Goal: Task Accomplishment & Management: Manage account settings

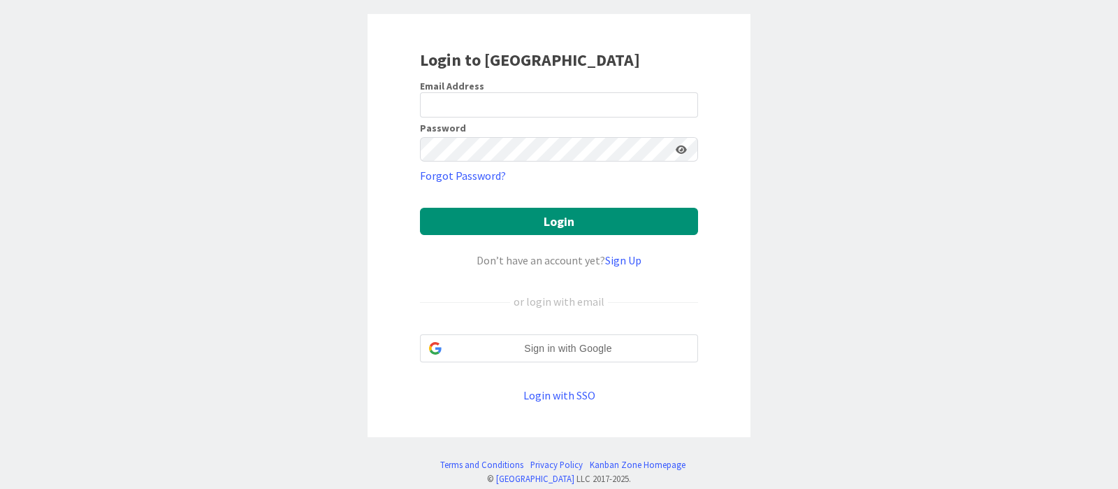
scroll to position [92, 0]
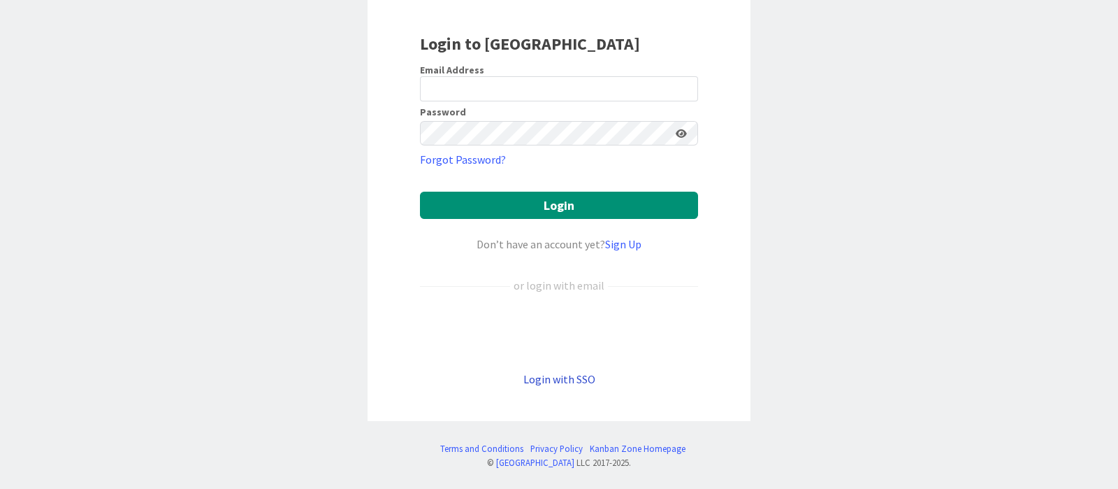
click at [571, 380] on link "Login with SSO" at bounding box center [560, 379] width 72 height 14
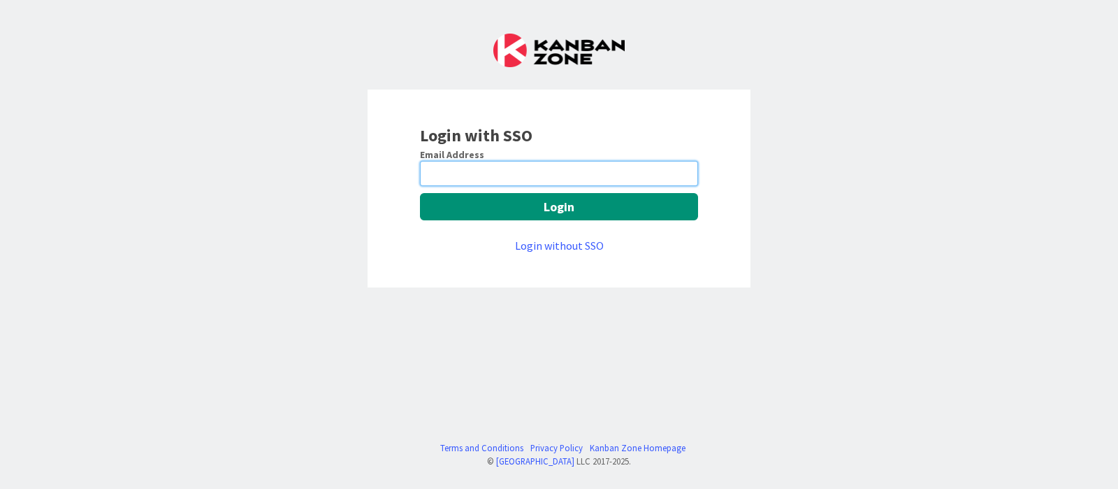
click at [570, 178] on input "email" at bounding box center [559, 173] width 278 height 25
type input "devanshi.jora@mrcglobal.com"
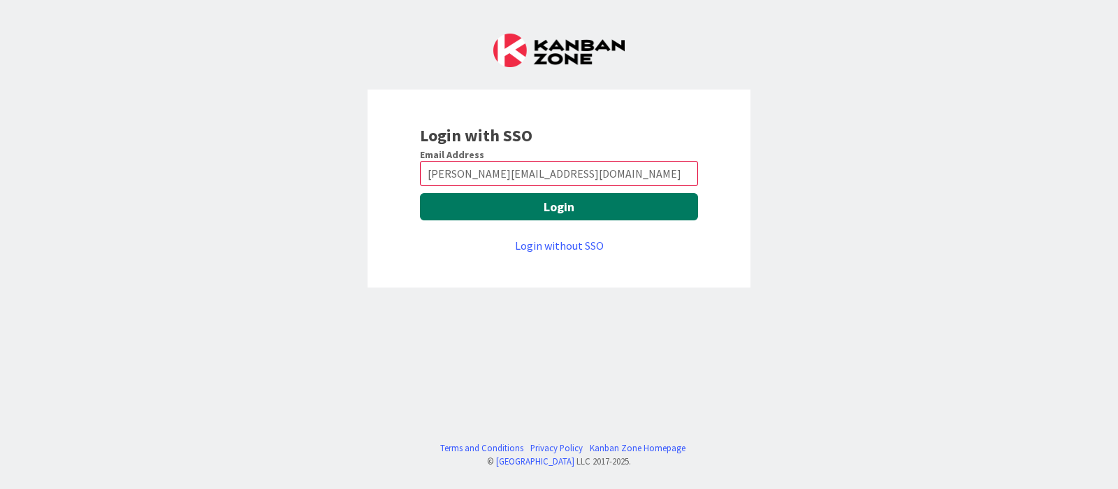
click at [568, 203] on button "Login" at bounding box center [559, 206] width 278 height 27
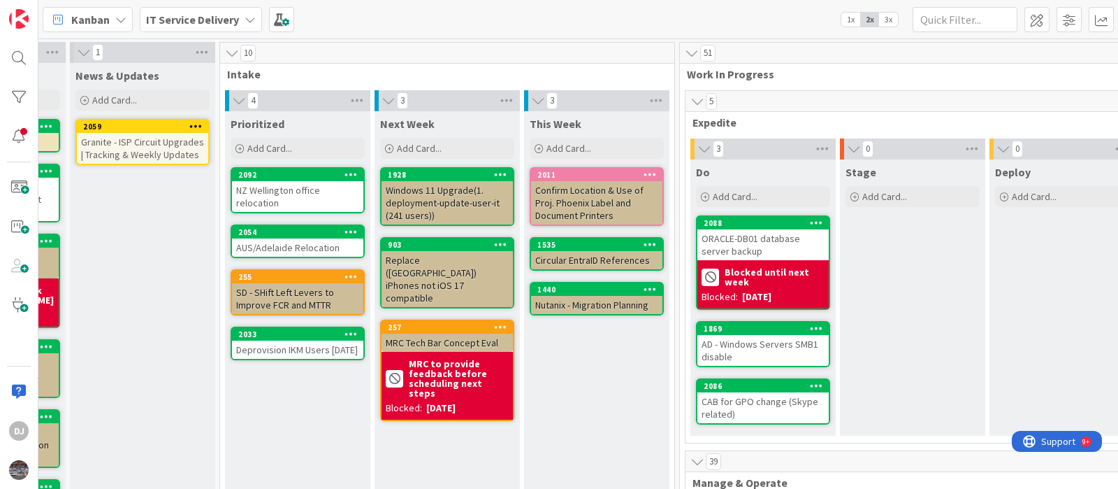
scroll to position [0, 108]
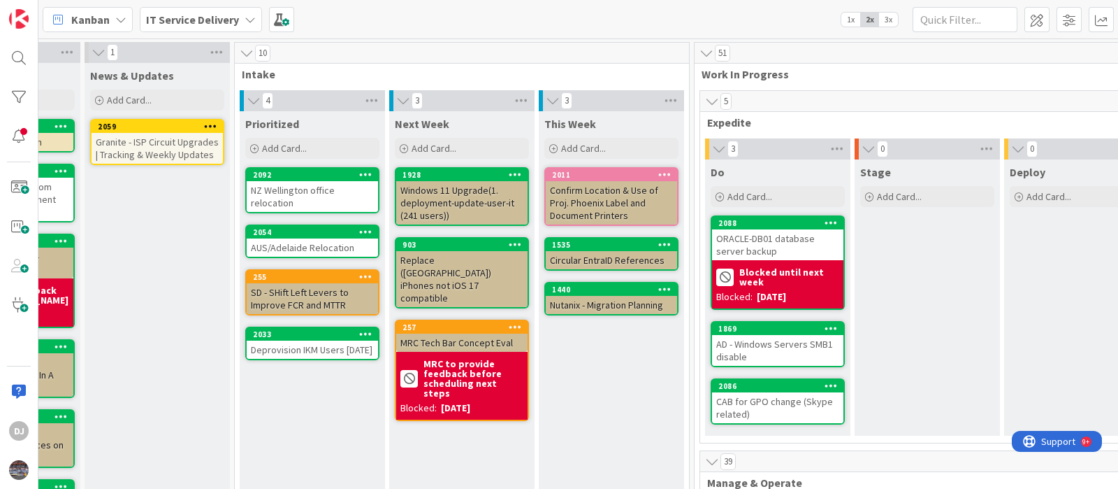
click at [308, 358] on div "Deprovision IKM Users [DATE]" at bounding box center [312, 349] width 131 height 18
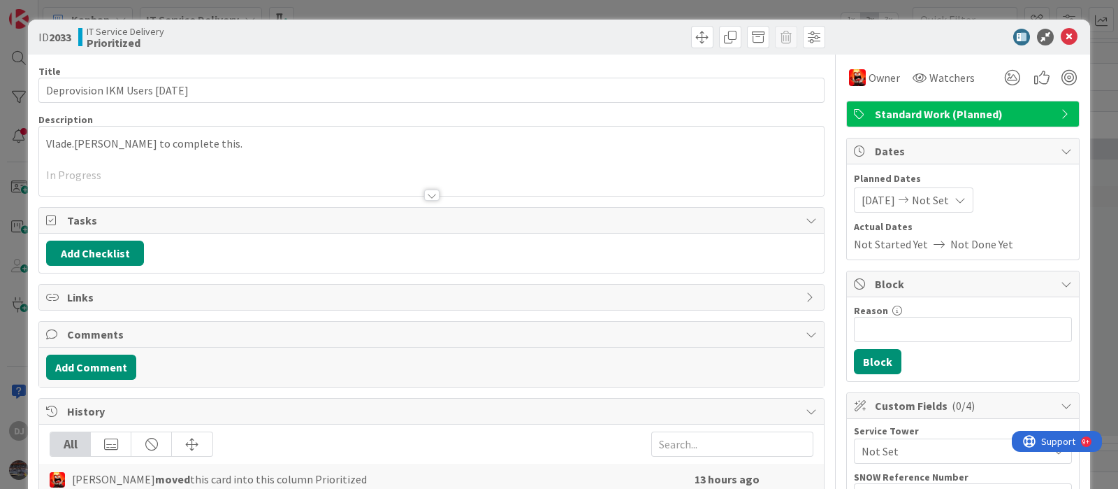
click at [437, 8] on div "ID 2033 IT Service Delivery Prioritized Title 31 / 128 Deprovision IKM Users [D…" at bounding box center [559, 244] width 1118 height 489
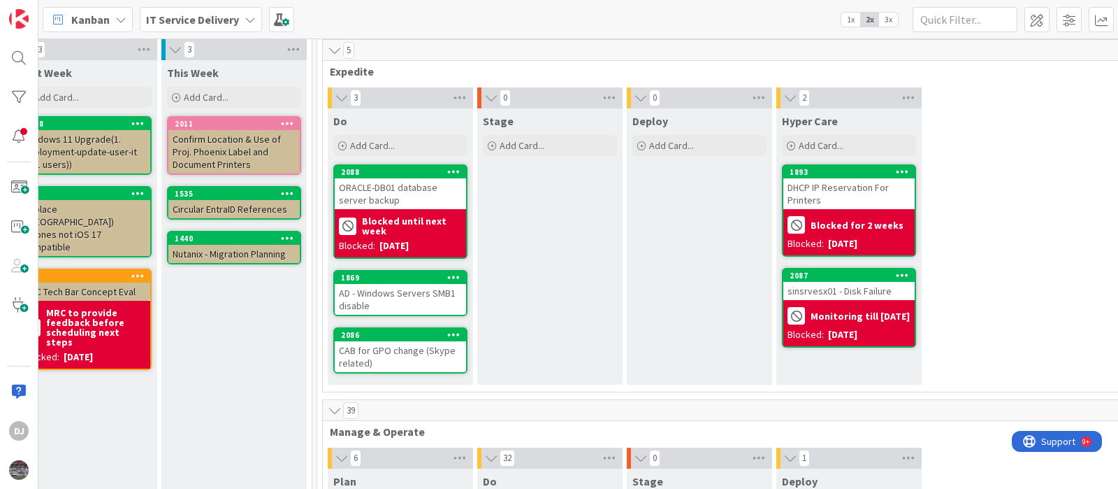
scroll to position [87, 486]
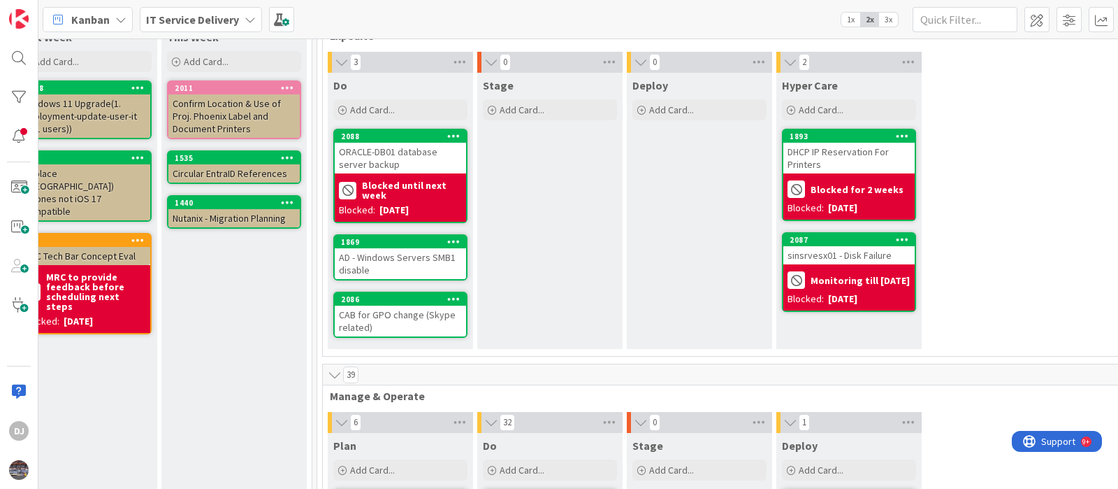
click at [424, 265] on div "AD - Windows Servers SMB1 disable" at bounding box center [400, 263] width 131 height 31
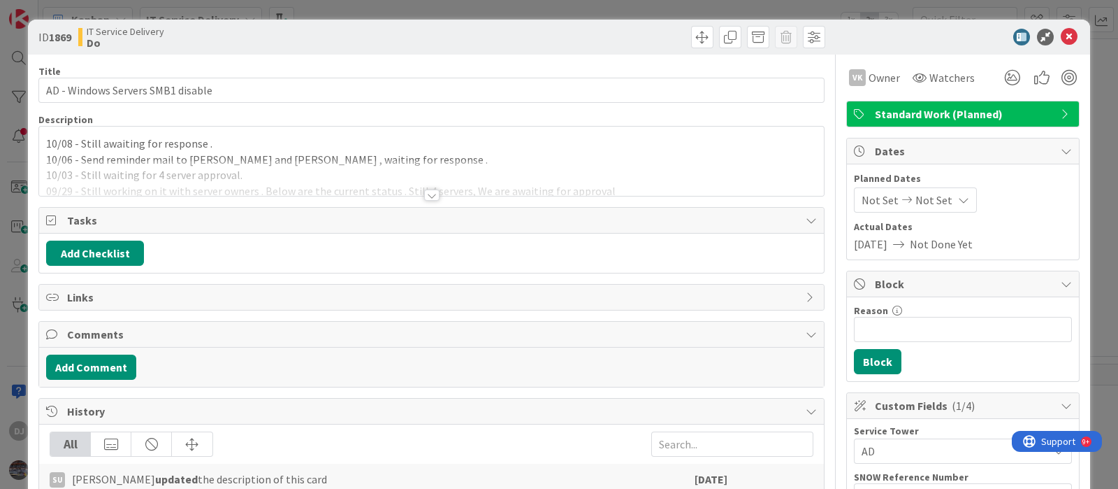
click at [524, 11] on div "ID 1869 IT Service Delivery Do Title 33 / [DATE] - Windows Servers SMB1 disable…" at bounding box center [559, 244] width 1118 height 489
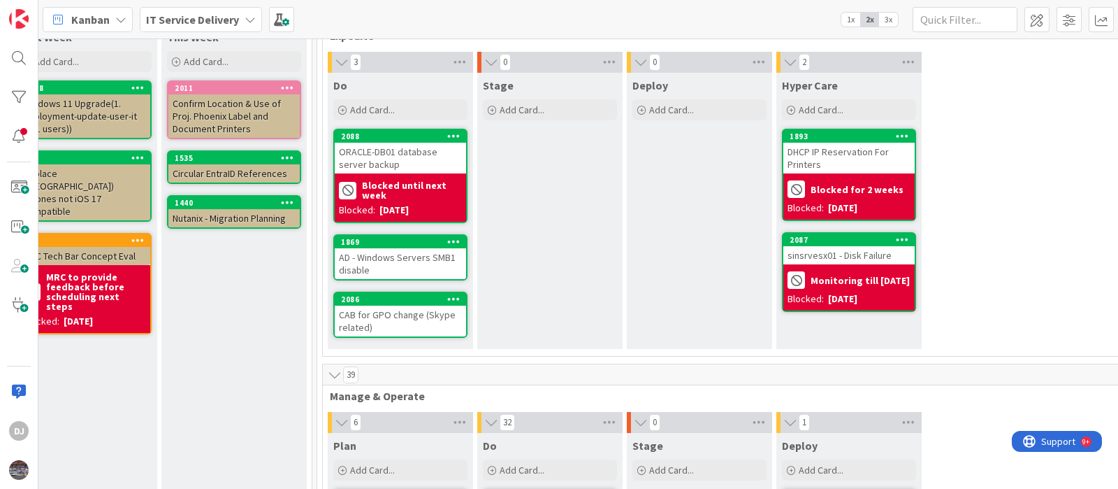
click at [437, 312] on div "CAB for GPO change (Skype related)" at bounding box center [400, 320] width 131 height 31
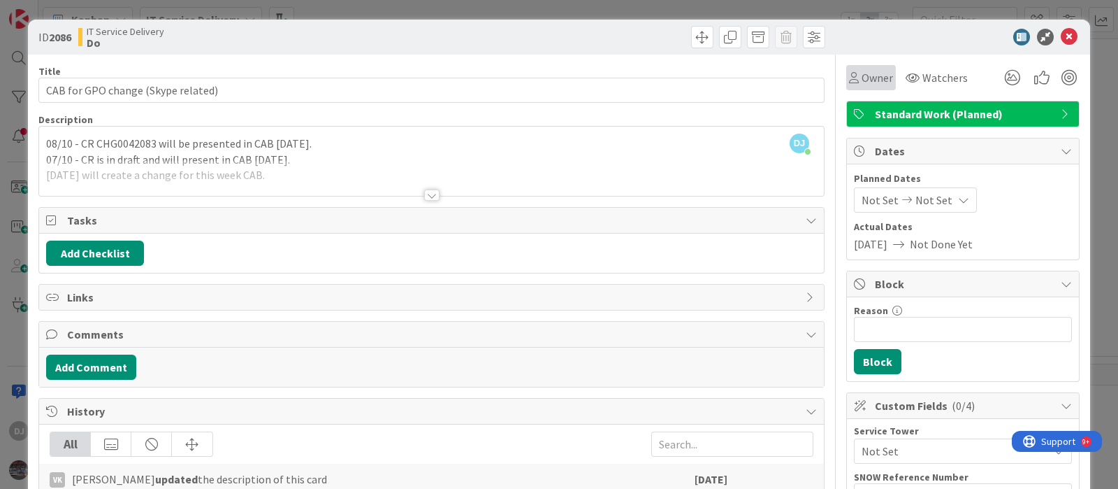
click at [862, 78] on span "Owner" at bounding box center [877, 77] width 31 height 17
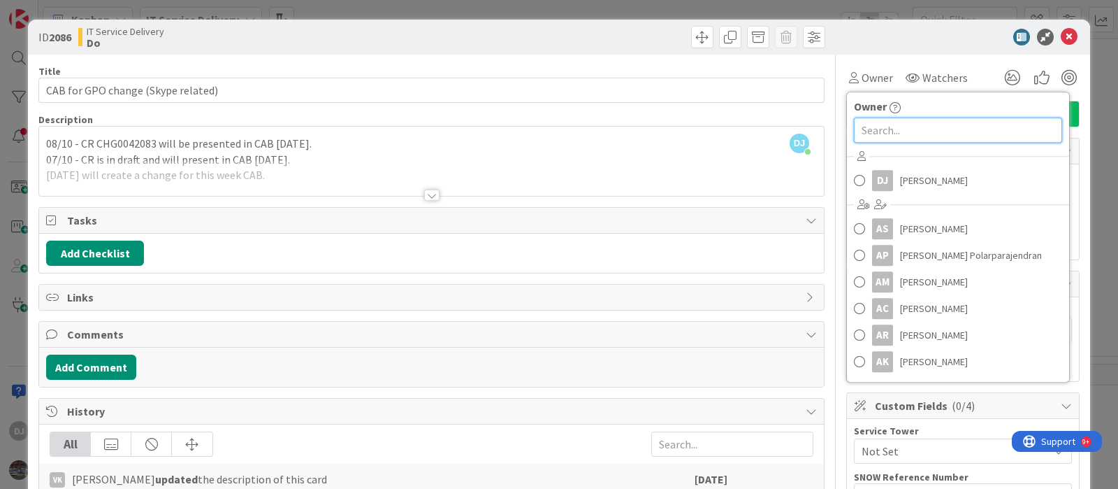
click at [863, 132] on input "text" at bounding box center [958, 129] width 208 height 25
type input "c"
type input "vam"
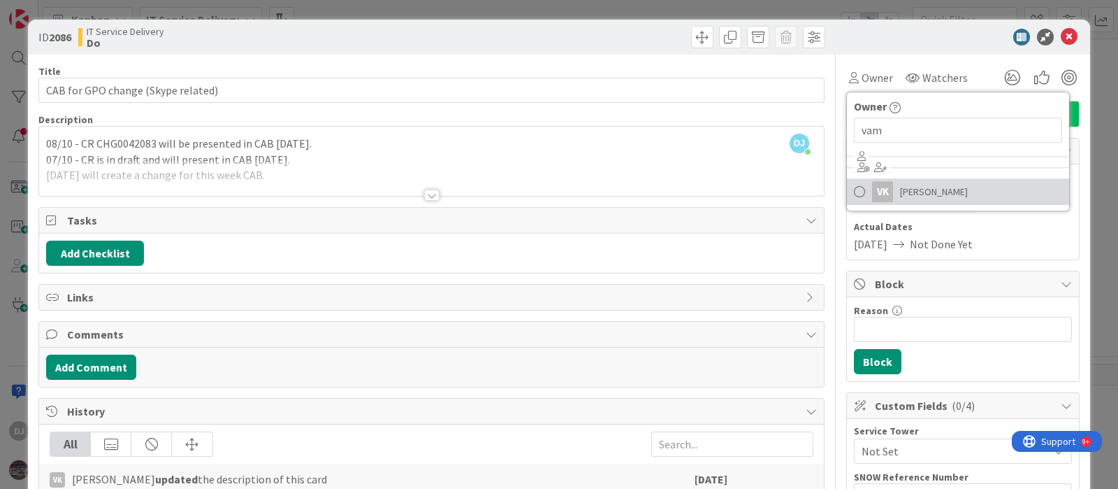
click at [886, 197] on link "[PERSON_NAME] KRISHNA" at bounding box center [958, 191] width 222 height 27
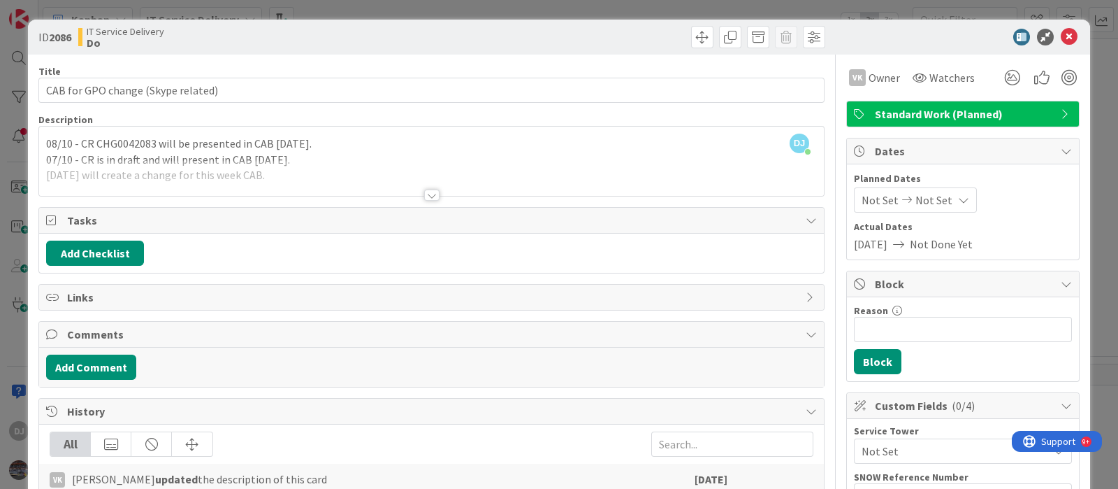
click at [761, 5] on div "ID 2086 IT Service Delivery Do Title 34 / 128 CAB for GPO change (Skype related…" at bounding box center [559, 244] width 1118 height 489
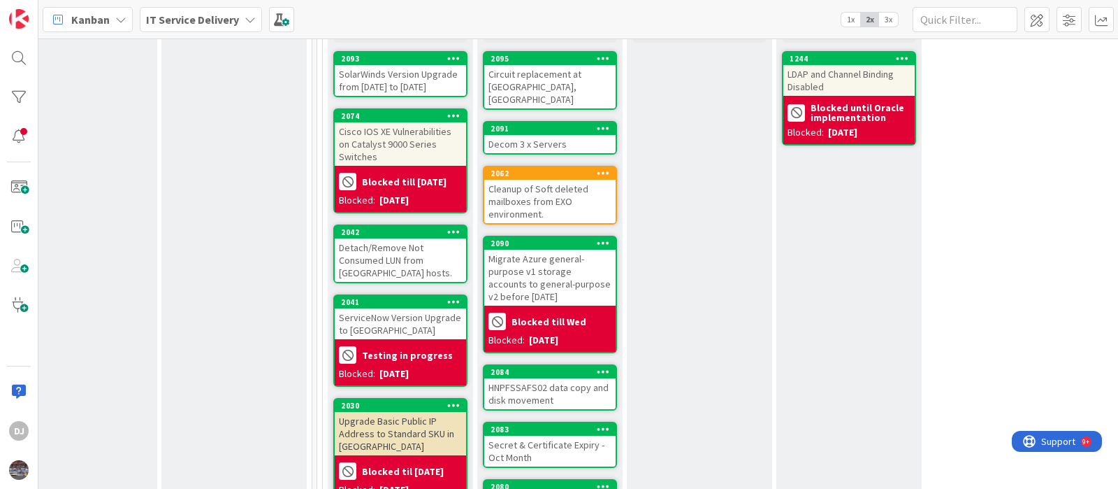
click at [582, 81] on div "Circuit replacement at [GEOGRAPHIC_DATA], [GEOGRAPHIC_DATA]" at bounding box center [549, 86] width 131 height 43
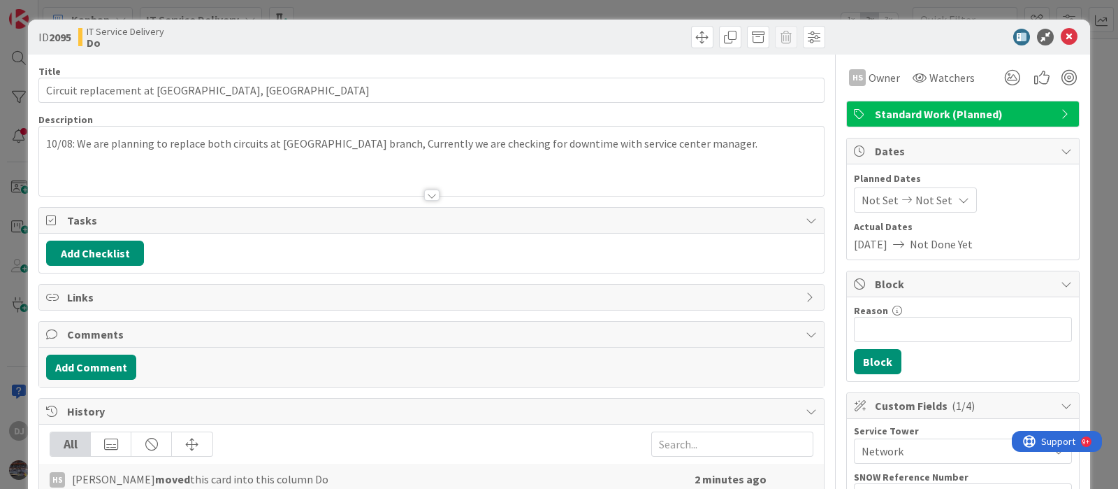
click at [558, 11] on div "ID 2095 IT Service Delivery Do Title 43 / 128 Circuit replacement at branch 160…" at bounding box center [559, 244] width 1118 height 489
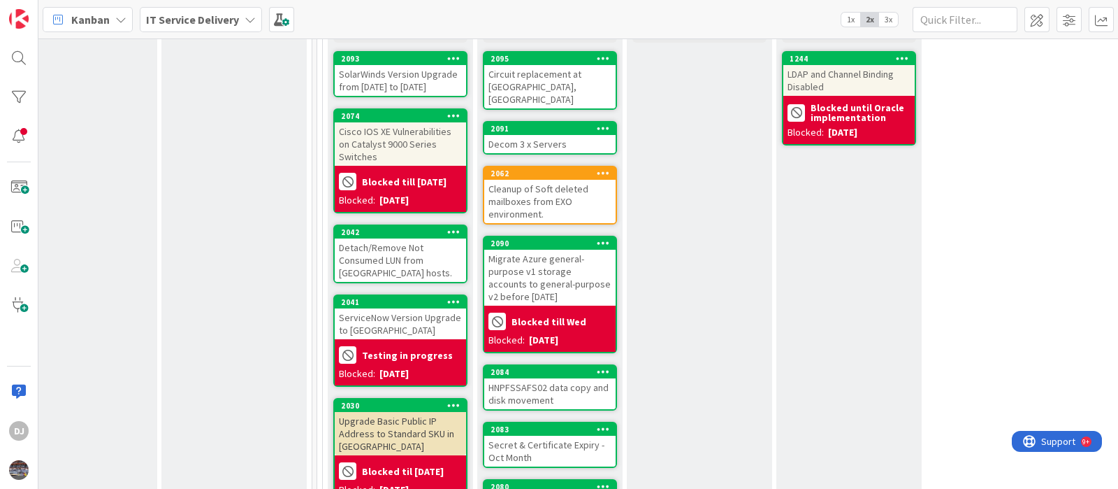
click at [364, 65] on div "SolarWinds Version Upgrade from [DATE] to [DATE]" at bounding box center [400, 80] width 131 height 31
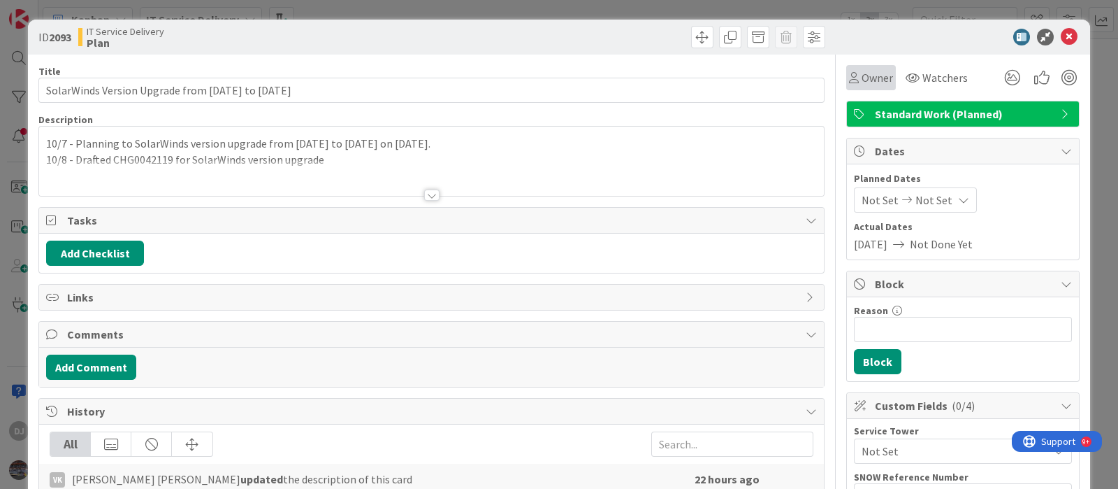
click at [849, 82] on icon at bounding box center [854, 77] width 10 height 11
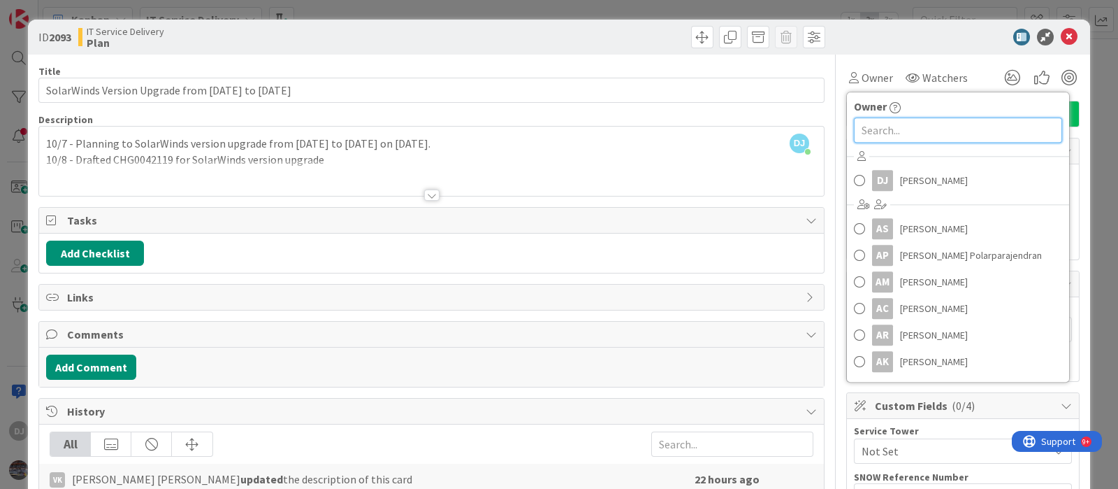
click at [923, 125] on input "text" at bounding box center [958, 129] width 208 height 25
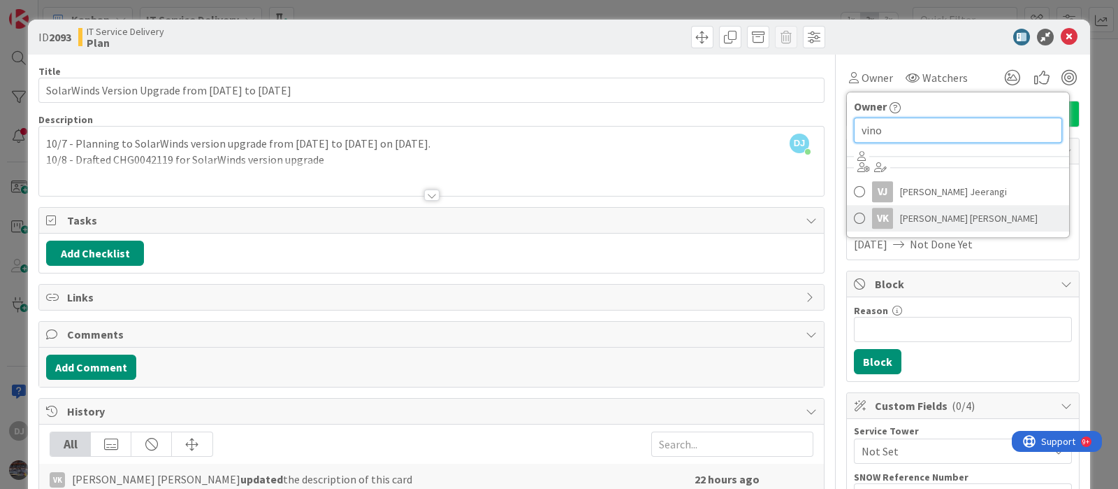
type input "vino"
click at [847, 211] on link "VK [PERSON_NAME] [PERSON_NAME]" at bounding box center [958, 218] width 222 height 27
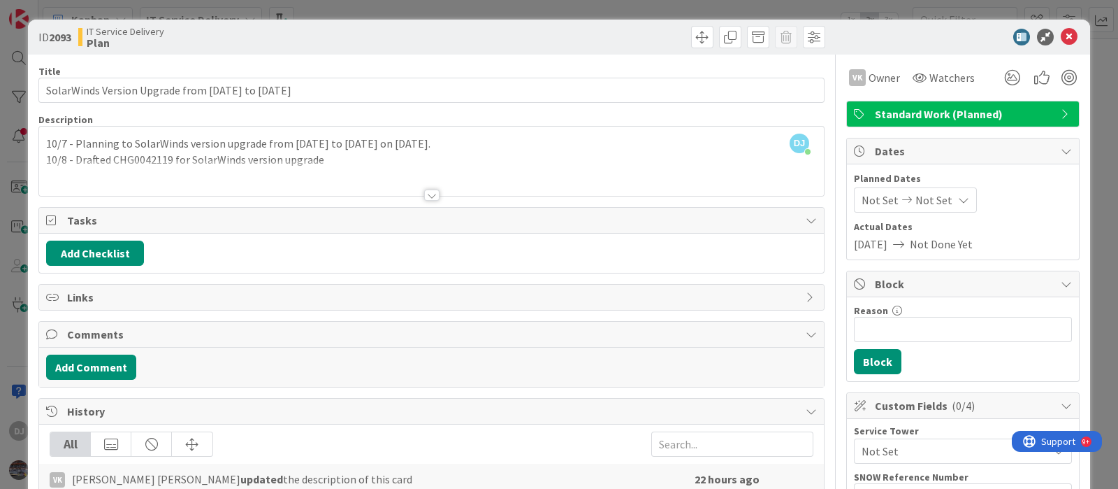
click at [628, 4] on div "ID 2093 IT Service Delivery Plan Title 52 / 128 SolarWinds Version Upgrade from…" at bounding box center [559, 244] width 1118 height 489
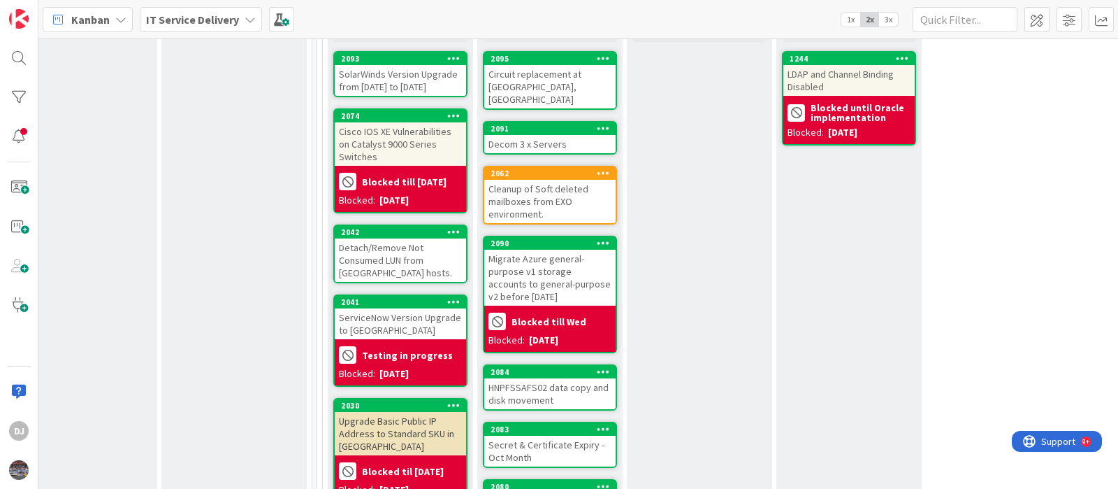
click at [560, 75] on div "Circuit replacement at [GEOGRAPHIC_DATA], [GEOGRAPHIC_DATA]" at bounding box center [549, 86] width 131 height 43
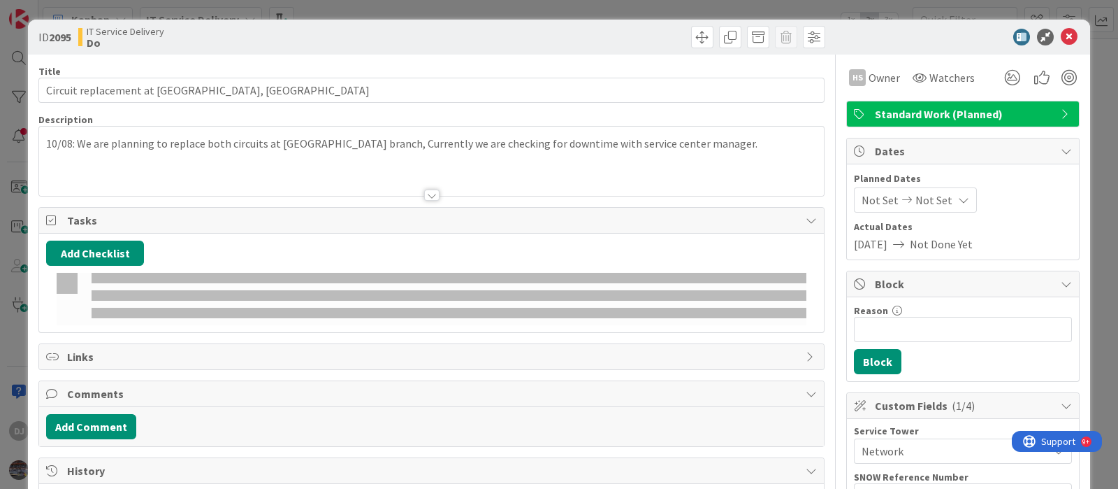
click at [525, 2] on div "ID 2095 IT Service Delivery Do Title 43 / 128 Circuit replacement at branch 160…" at bounding box center [559, 244] width 1118 height 489
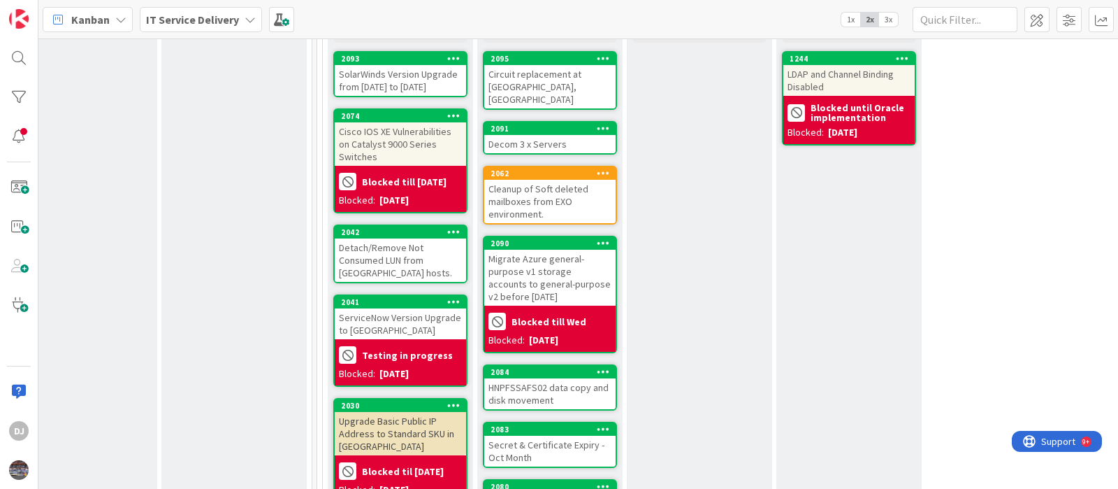
click at [559, 135] on div "Decom 3 x Servers" at bounding box center [549, 144] width 131 height 18
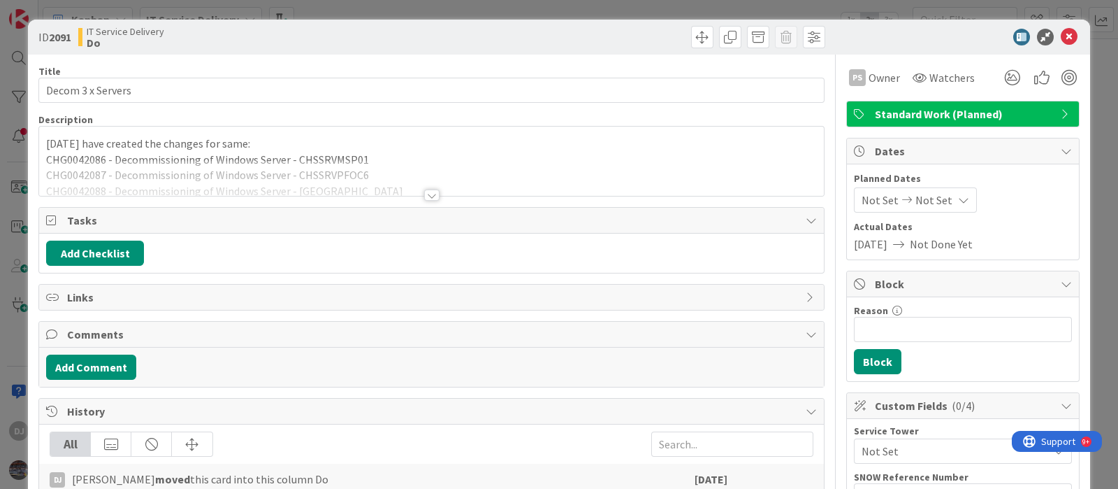
click at [545, 8] on div "ID 2091 IT Service Delivery Do Title 17 / 128 Decom 3 x Servers Description [DA…" at bounding box center [559, 244] width 1118 height 489
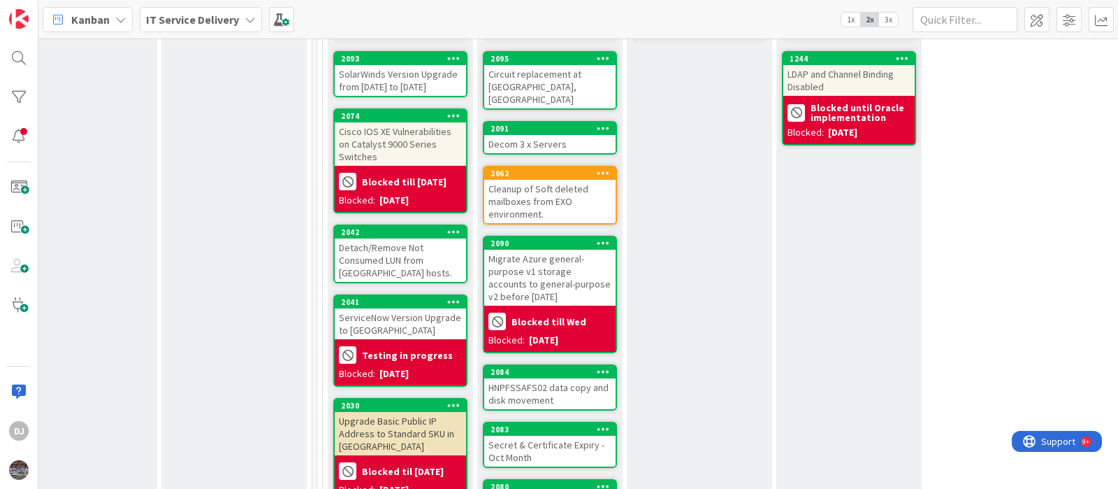
click at [539, 190] on div "Cleanup of Soft deleted mailboxes from EXO environment." at bounding box center [549, 201] width 131 height 43
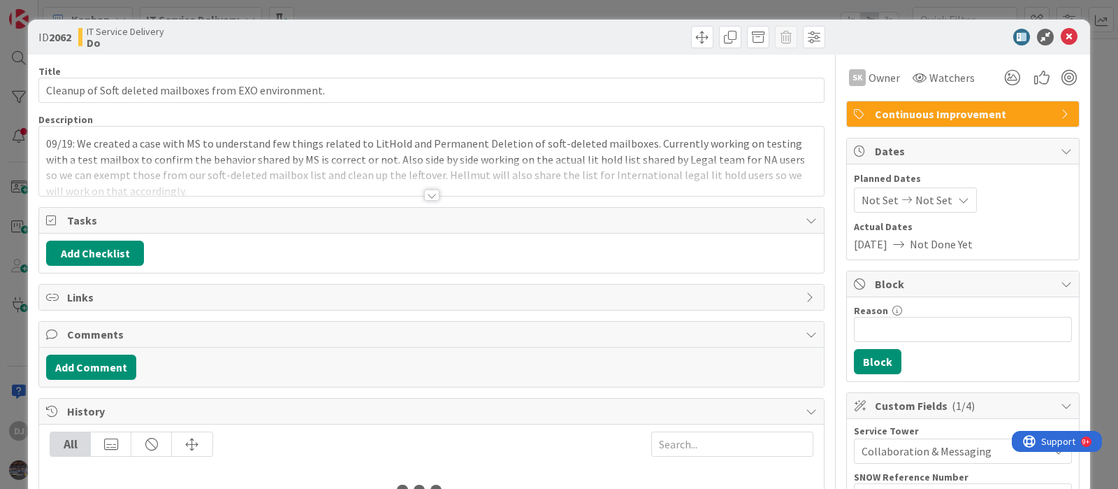
click at [592, 9] on div "ID 2062 IT Service Delivery Do Title 55 / 128 Cleanup of Soft deleted mailboxes…" at bounding box center [559, 244] width 1118 height 489
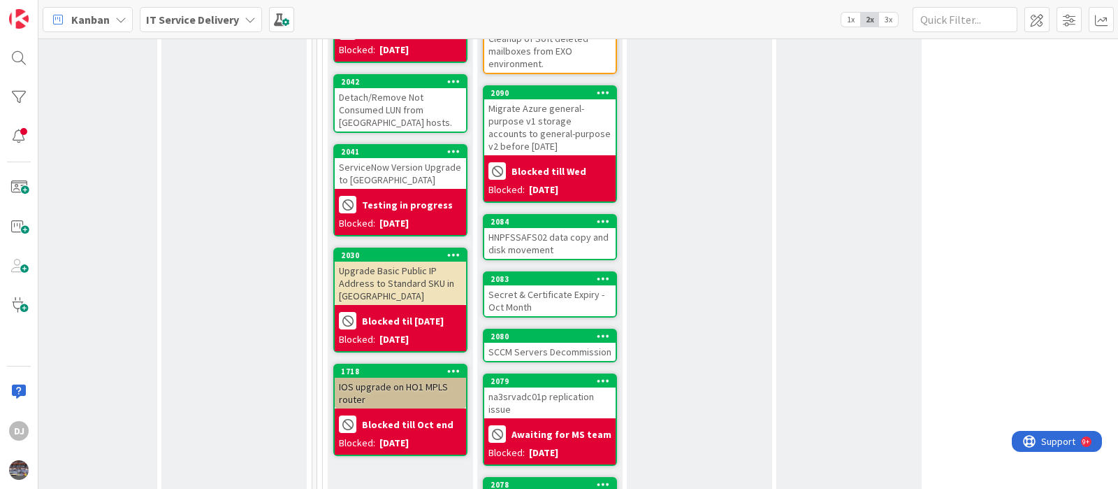
scroll to position [698, 486]
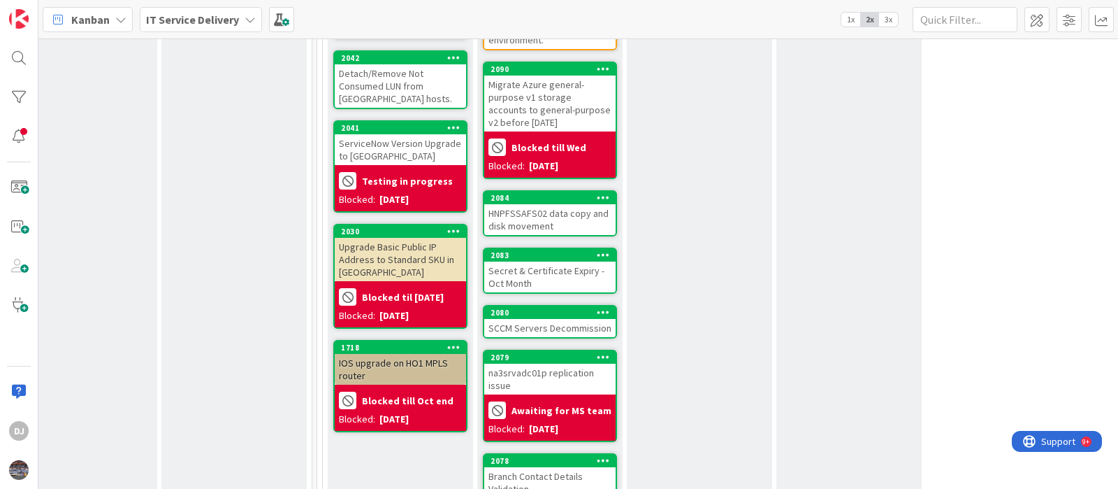
click at [569, 204] on div "HNPFSSAFS02 data copy and disk movement" at bounding box center [549, 219] width 131 height 31
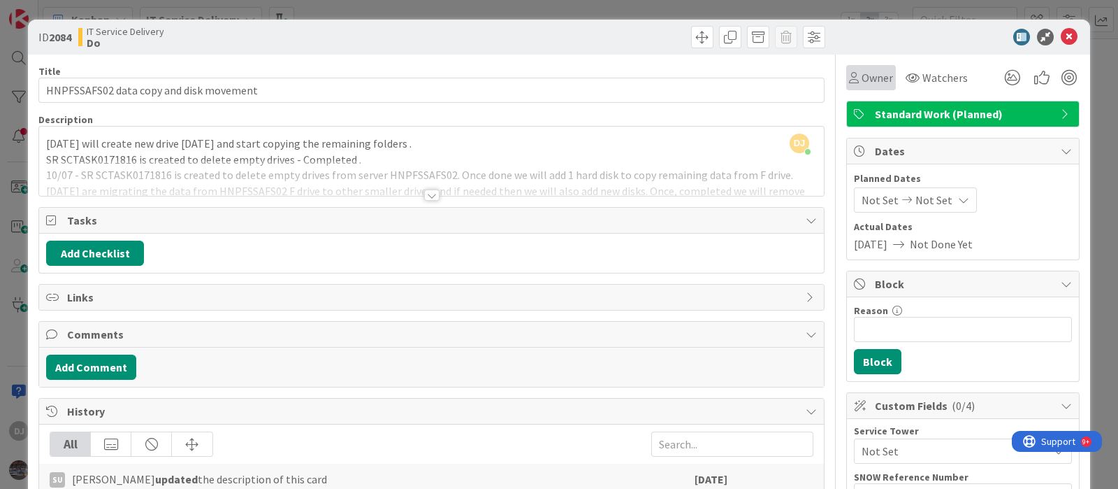
click at [862, 81] on span "Owner" at bounding box center [877, 77] width 31 height 17
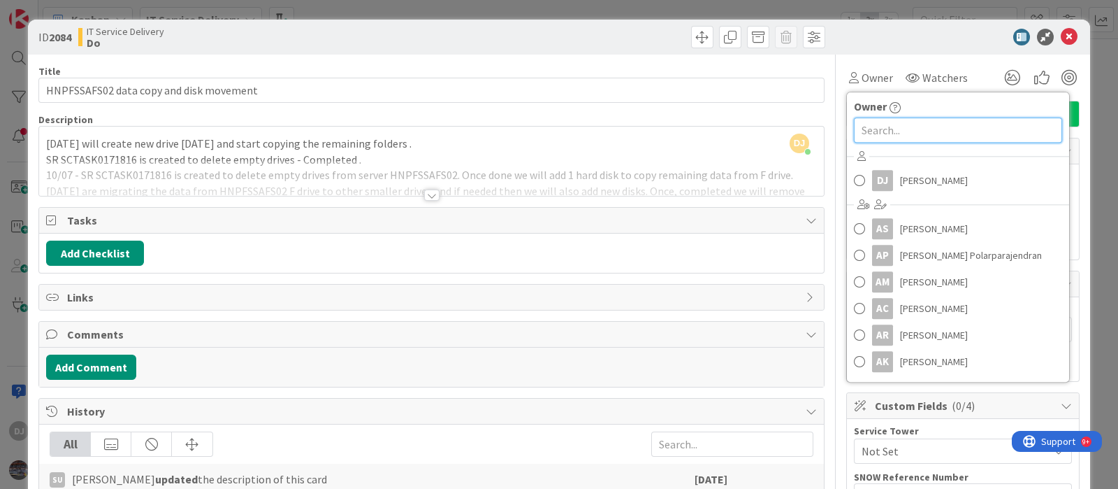
click at [884, 124] on input "text" at bounding box center [958, 129] width 208 height 25
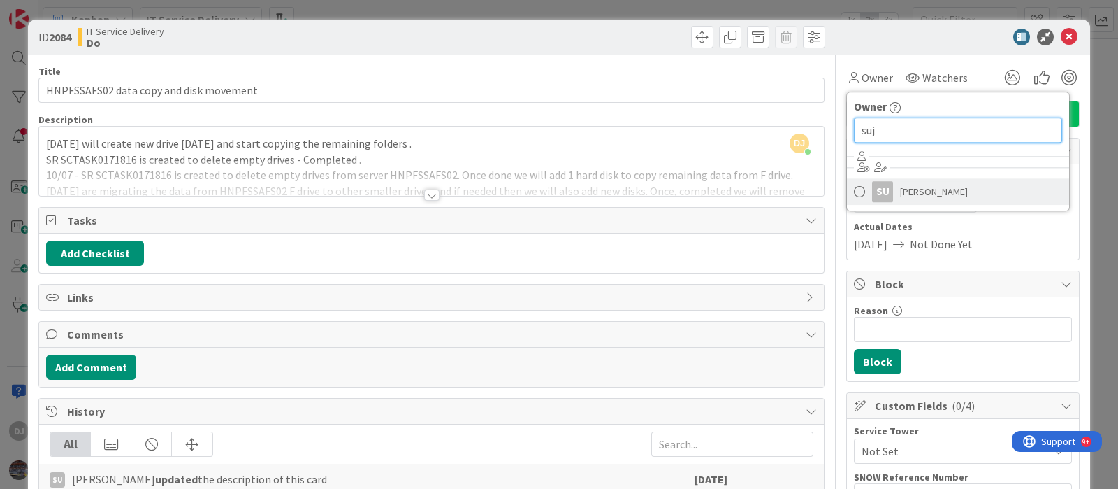
type input "suj"
click at [910, 195] on span "[PERSON_NAME]" at bounding box center [934, 191] width 68 height 21
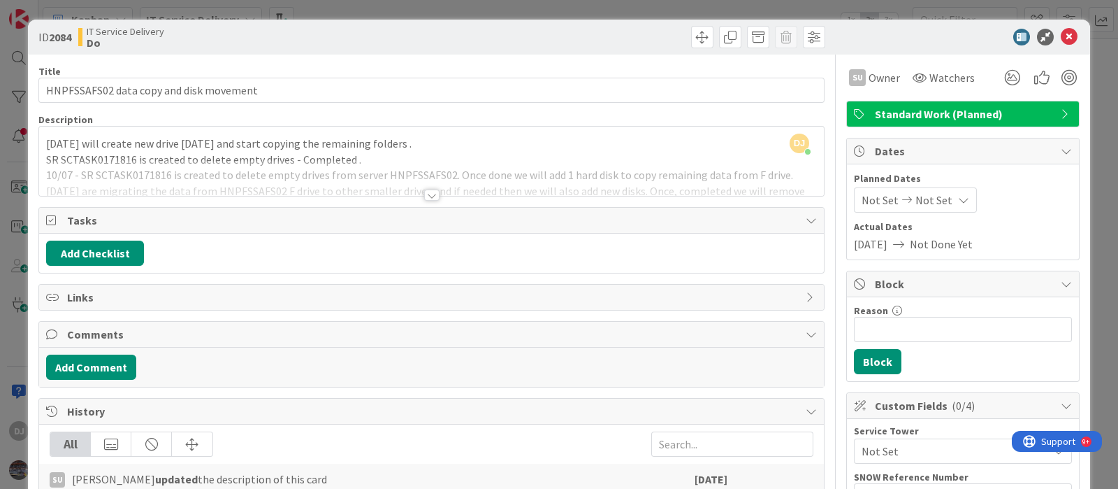
click at [540, 8] on div "ID 2084 IT Service Delivery Do Title 39 / 128 HNPFSSAFS02 data copy and disk mo…" at bounding box center [559, 244] width 1118 height 489
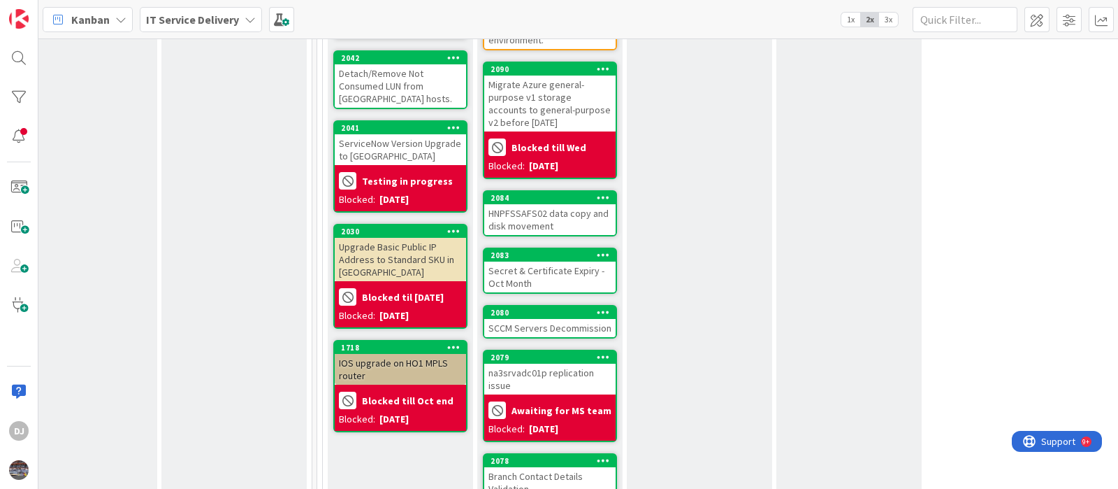
click at [589, 267] on div "Secret & Certificate Expiry - Oct Month" at bounding box center [549, 276] width 131 height 31
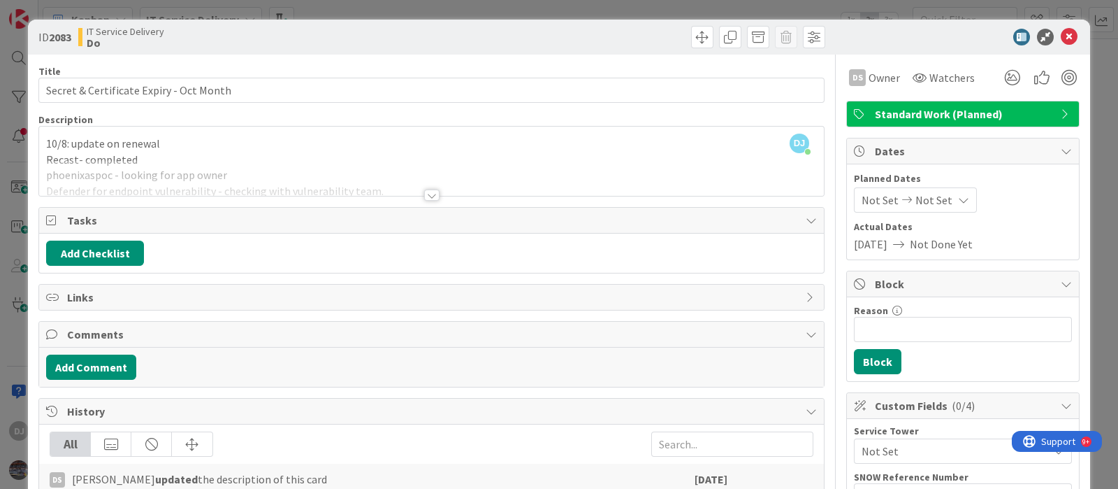
click at [538, 2] on div "ID 2083 IT Service Delivery Do Title 39 / 128 Secret & Certificate Expiry - Oct…" at bounding box center [559, 244] width 1118 height 489
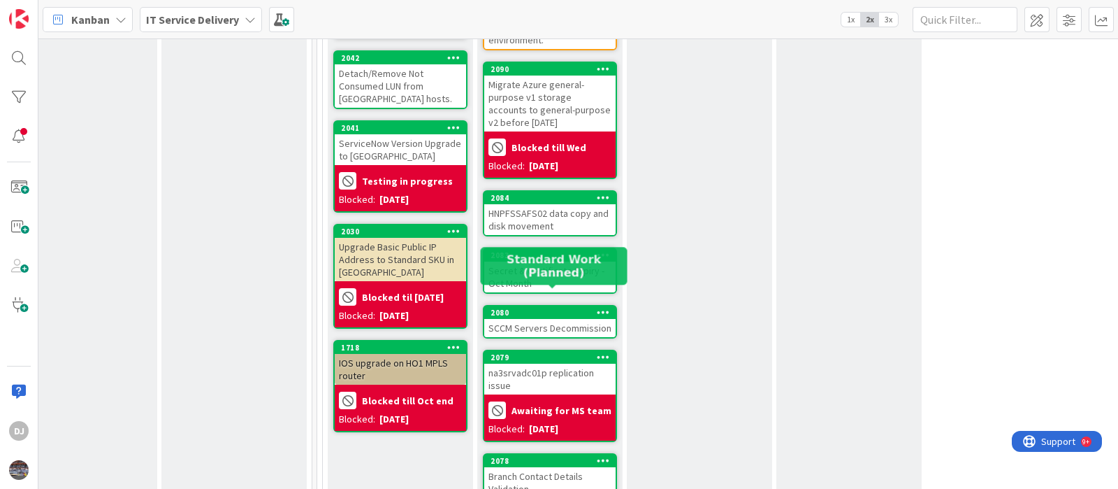
click at [559, 308] on div "2080" at bounding box center [553, 313] width 125 height 10
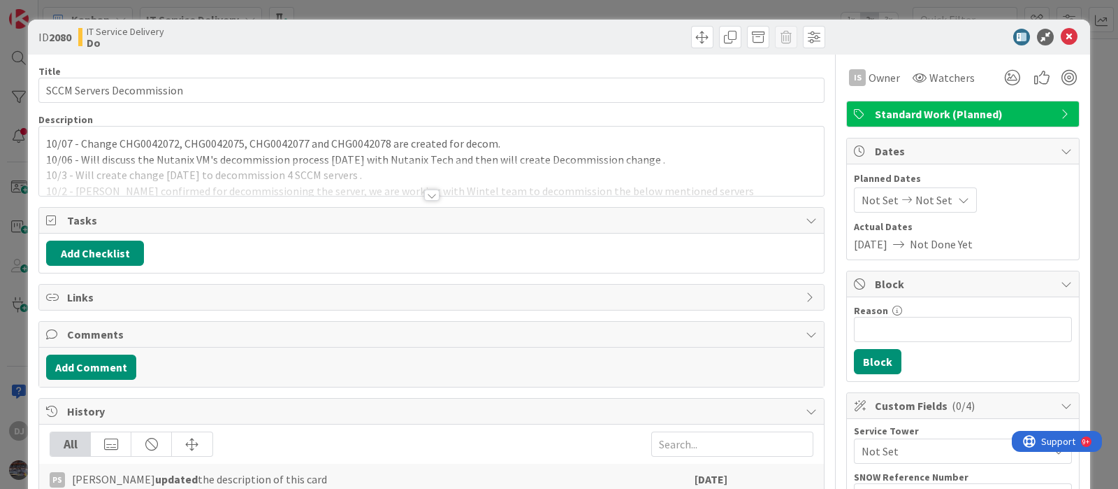
click at [591, 7] on div "ID 2080 IT Service Delivery Do Title 25 / 128 SCCM Servers Decommission Descrip…" at bounding box center [559, 244] width 1118 height 489
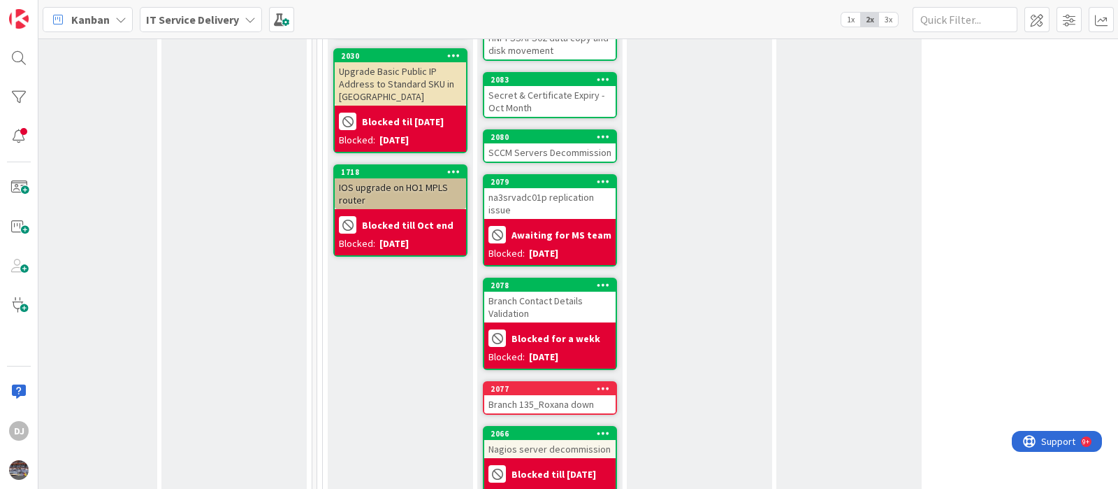
click at [560, 143] on div "SCCM Servers Decommission" at bounding box center [549, 152] width 131 height 18
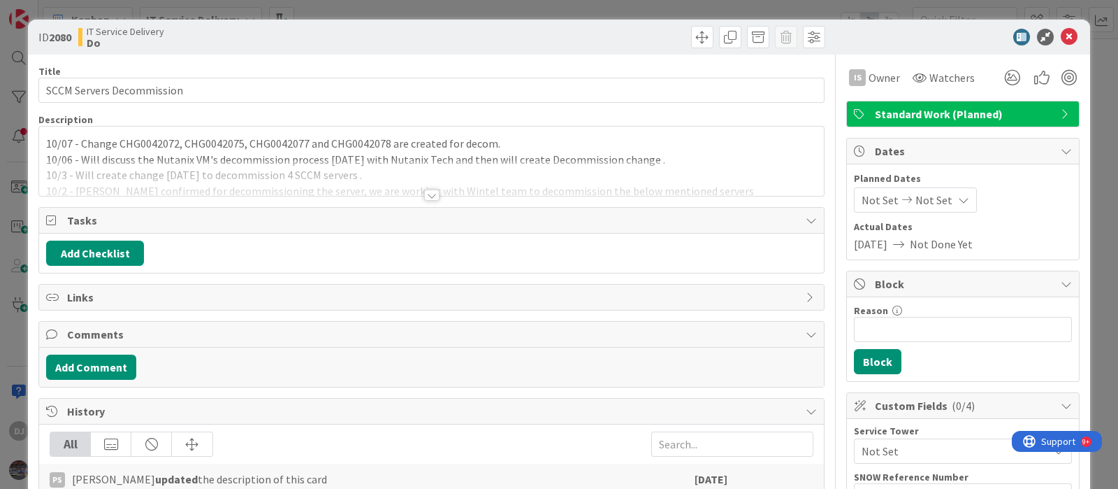
click at [522, 14] on div "ID 2080 IT Service Delivery Do Title 25 / 128 SCCM Servers Decommission Descrip…" at bounding box center [559, 244] width 1118 height 489
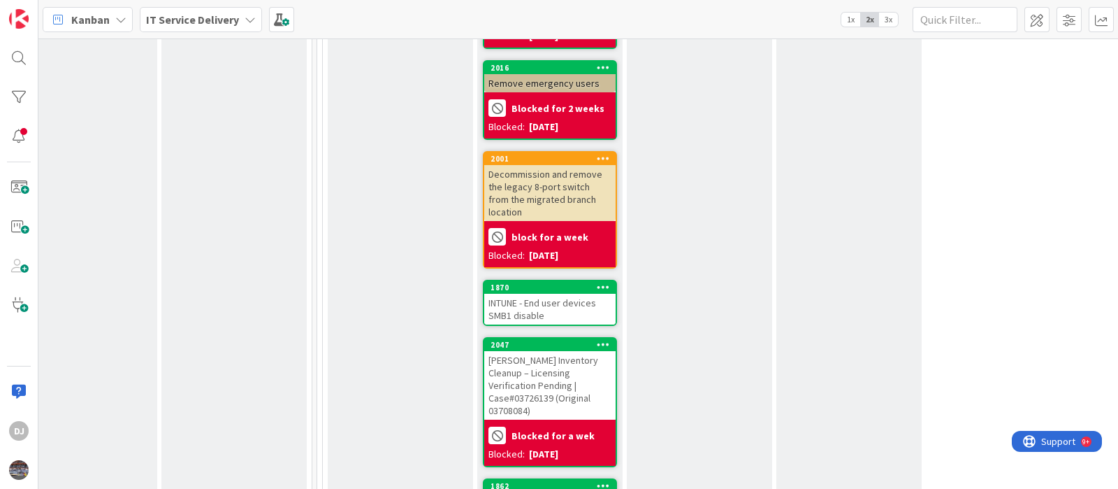
scroll to position [1660, 486]
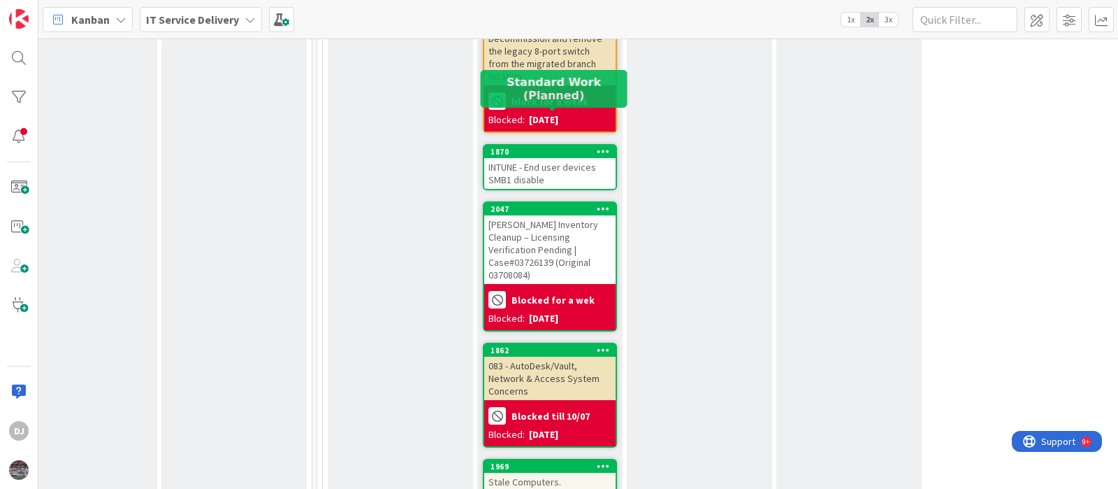
click at [563, 158] on div "INTUNE - End user devices SMB1 disable" at bounding box center [549, 173] width 131 height 31
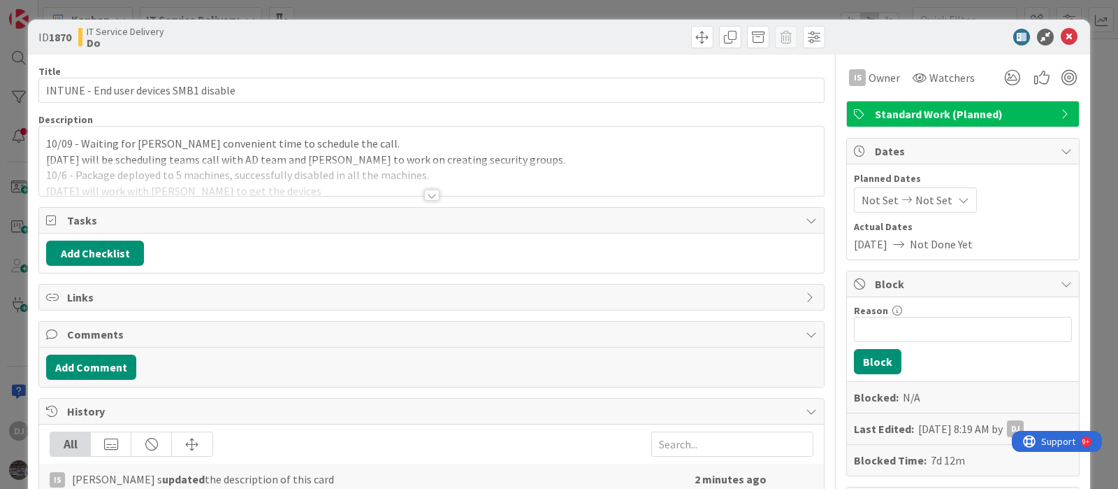
click at [507, 14] on div "ID 1870 IT Service Delivery Do Title 38 / 128 INTUNE - End user devices SMB1 di…" at bounding box center [559, 244] width 1118 height 489
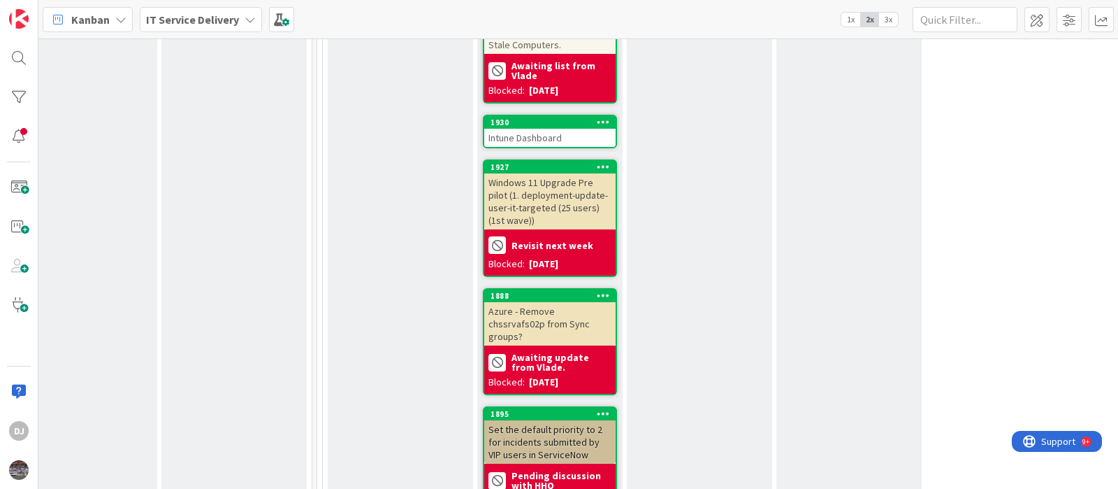
click at [530, 129] on div "Intune Dashboard" at bounding box center [549, 138] width 131 height 18
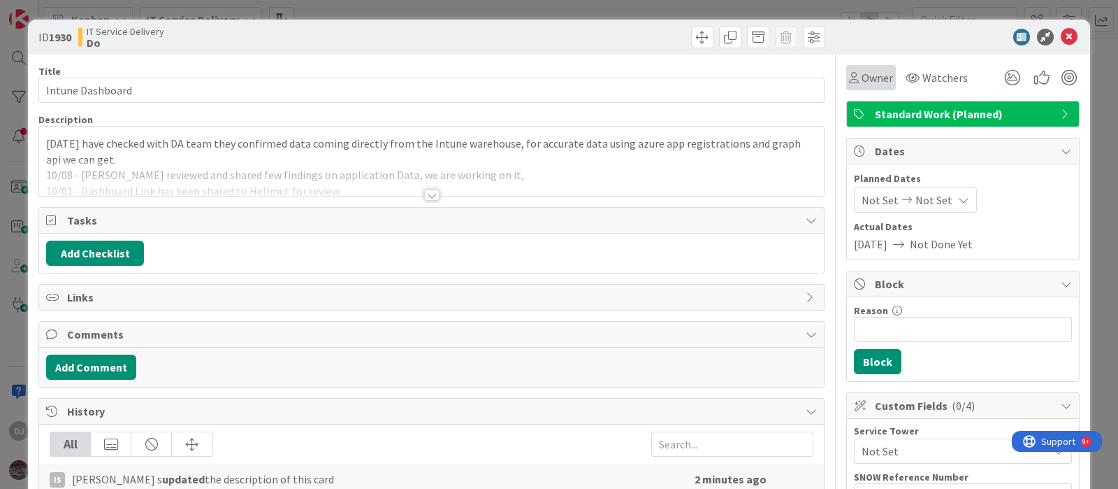
click at [849, 85] on div "Owner" at bounding box center [871, 77] width 44 height 17
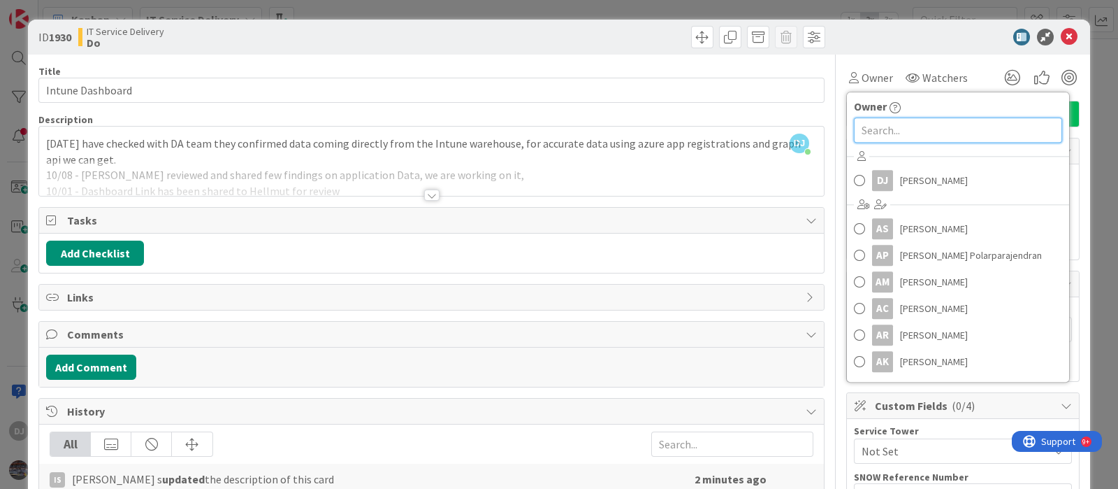
click at [934, 131] on input "text" at bounding box center [958, 129] width 208 height 25
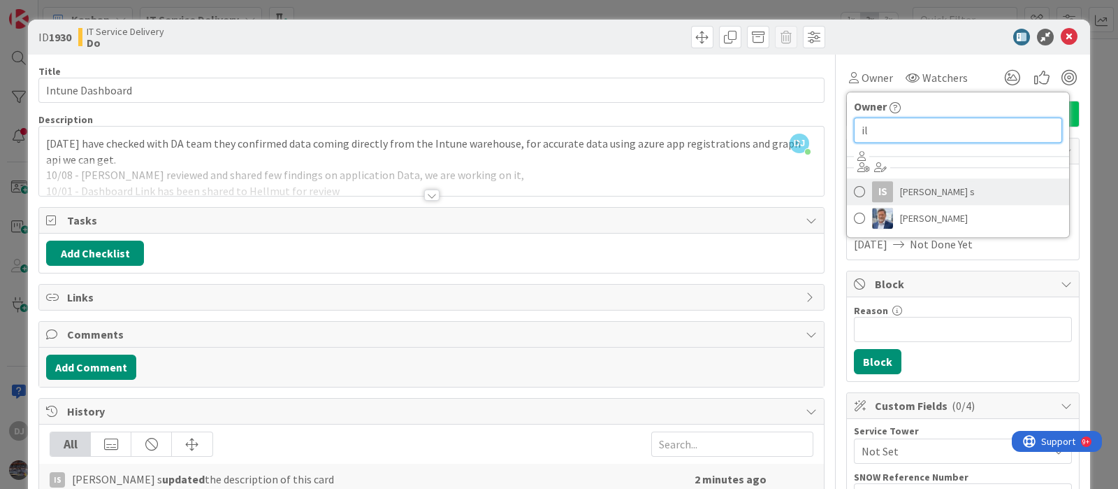
type input "il"
click at [923, 187] on span "[PERSON_NAME] s" at bounding box center [937, 191] width 75 height 21
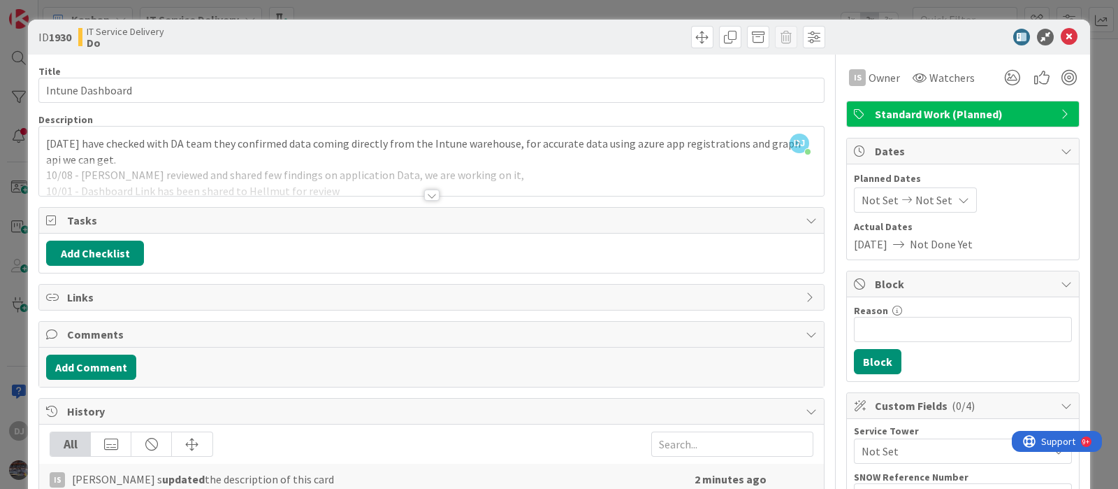
click at [816, 5] on div "ID 1930 IT Service Delivery Do Title 16 / 128 Intune Dashboard Description DJ […" at bounding box center [559, 244] width 1118 height 489
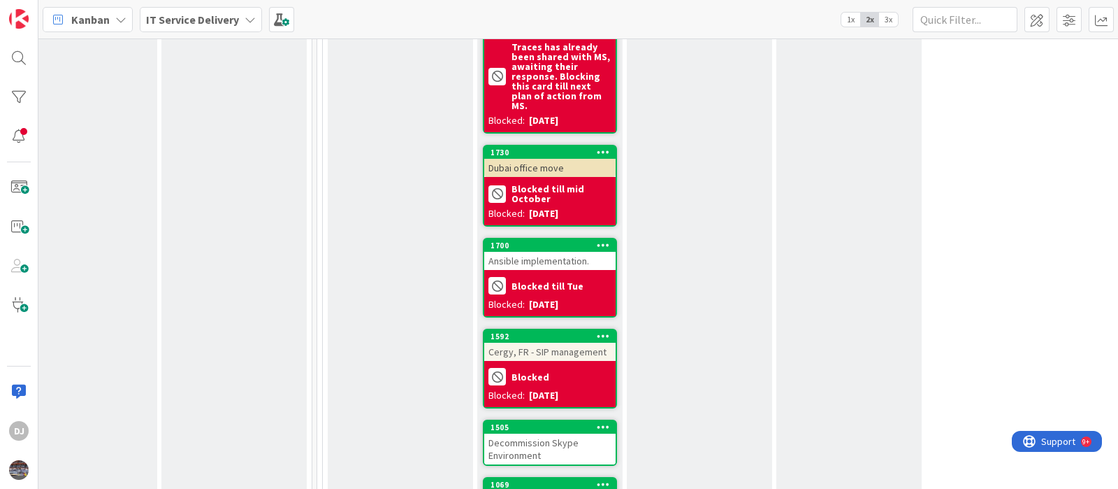
scroll to position [2708, 486]
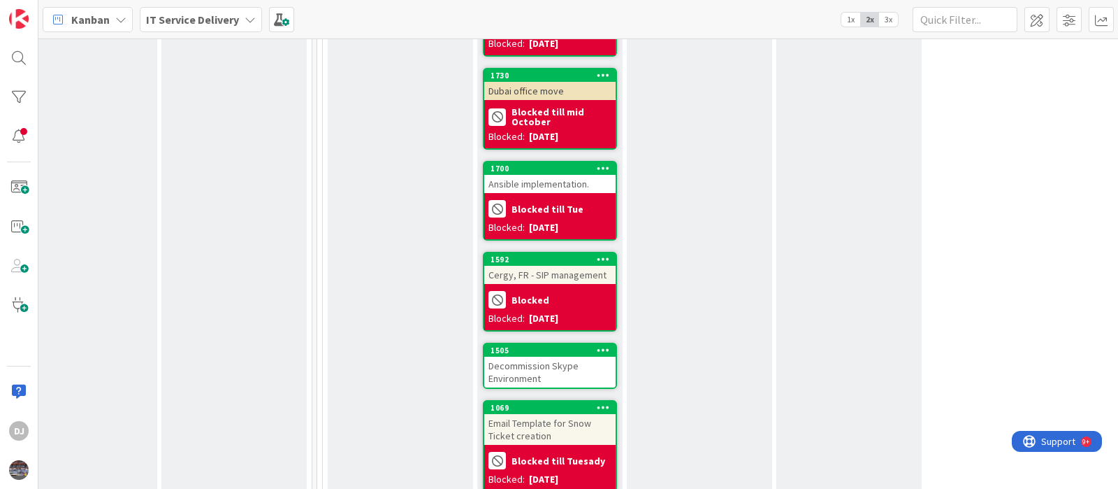
click at [567, 357] on div "Decommission Skype Environment" at bounding box center [549, 372] width 131 height 31
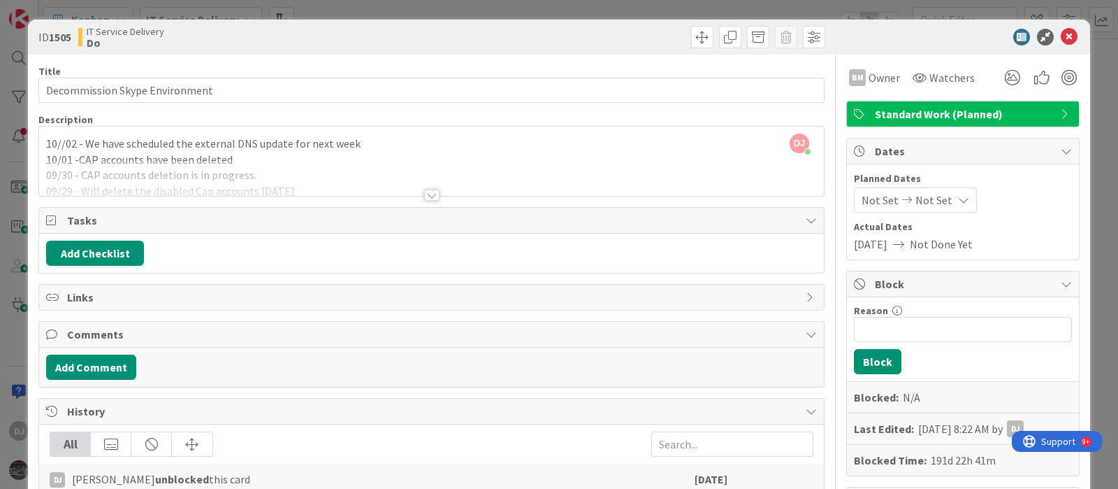
click at [879, 6] on div "ID 1505 IT Service Delivery Do Title 30 / 128 Decommission Skype Environment De…" at bounding box center [559, 244] width 1118 height 489
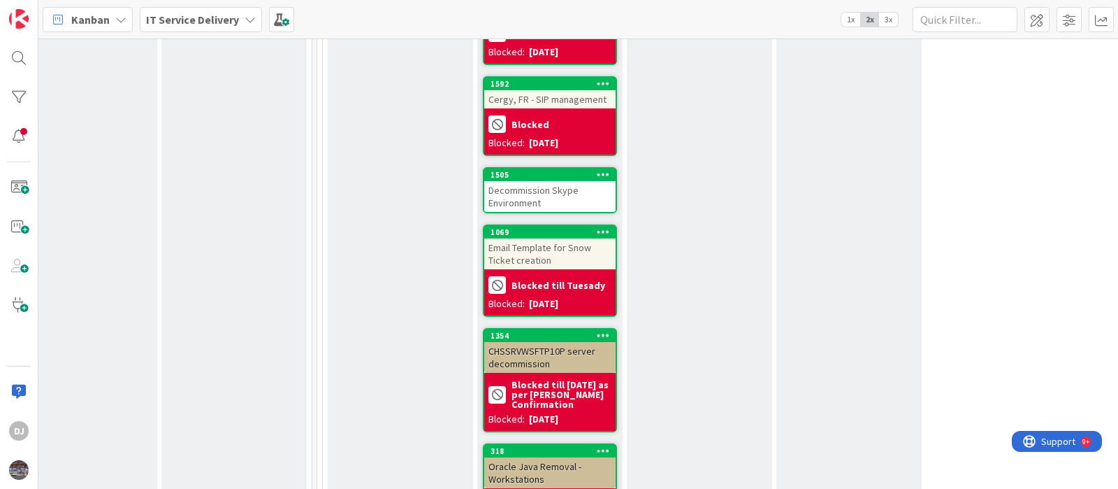
click at [584, 181] on div "Decommission Skype Environment" at bounding box center [549, 196] width 131 height 31
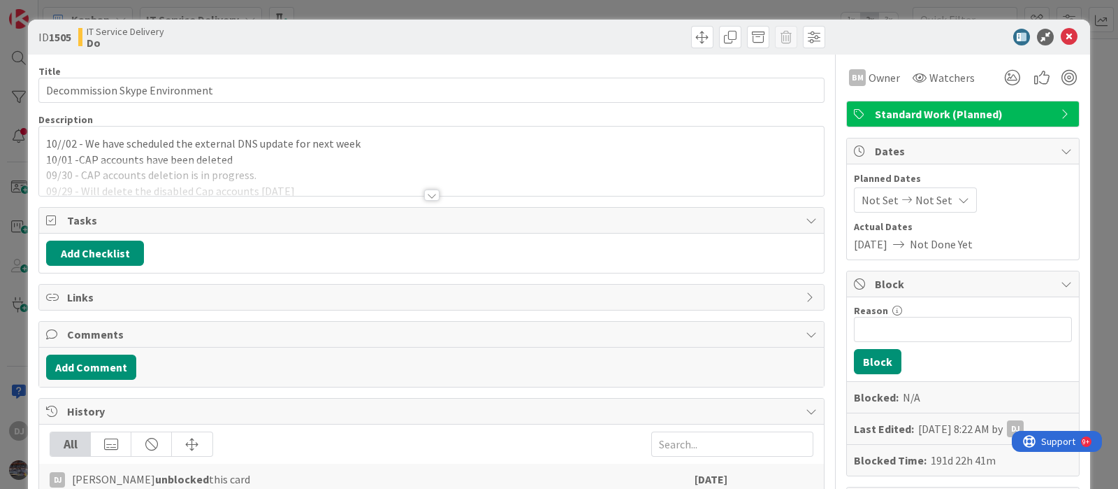
click at [881, 11] on div "ID 1505 IT Service Delivery Do Title 30 / 128 Decommission Skype Environment De…" at bounding box center [559, 244] width 1118 height 489
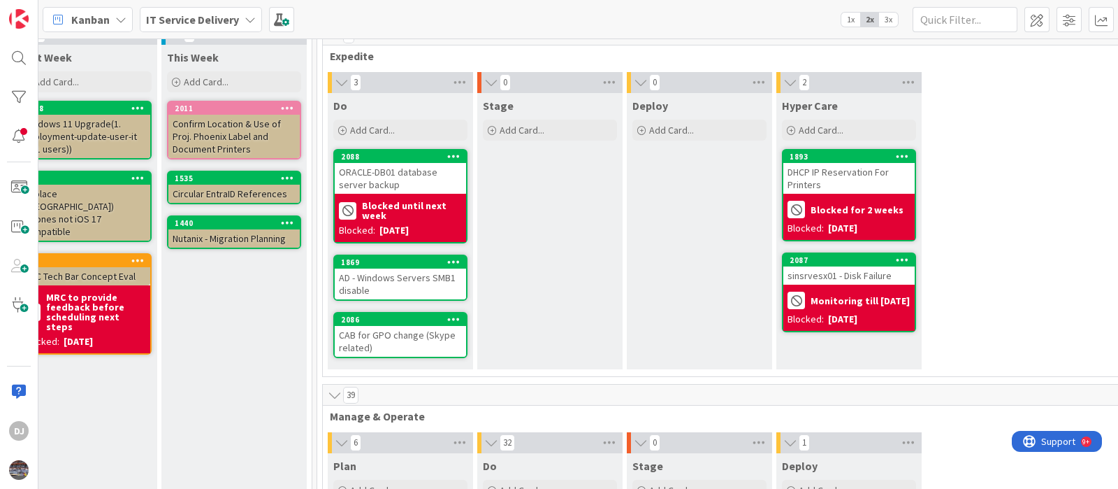
scroll to position [0, 486]
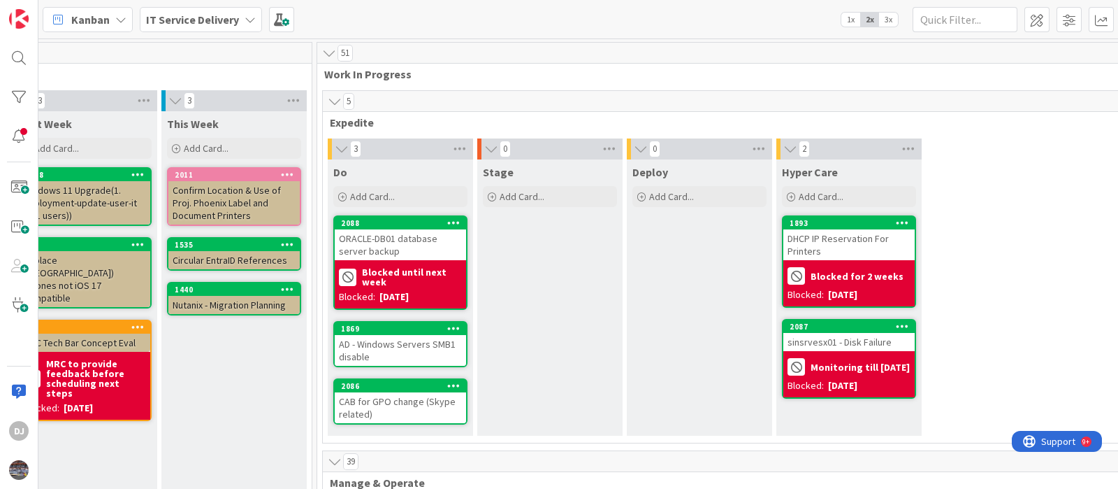
click at [640, 414] on div "Deploy Add Card..." at bounding box center [699, 297] width 145 height 276
